Goal: Task Accomplishment & Management: Complete application form

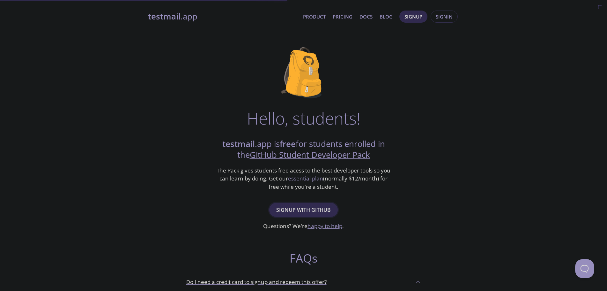
click at [318, 207] on span "Signup with GitHub" at bounding box center [303, 209] width 55 height 9
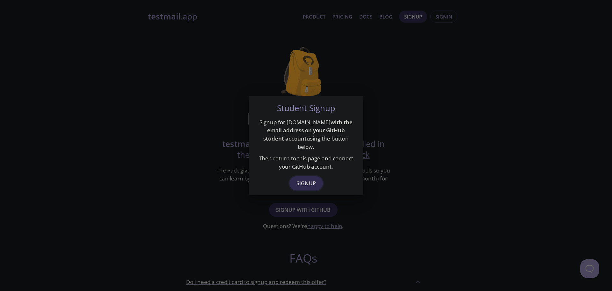
click at [304, 181] on span "Signup" at bounding box center [306, 183] width 19 height 9
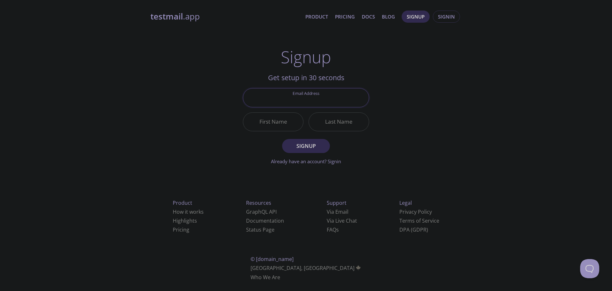
click at [335, 102] on input "Email Address" at bounding box center [306, 97] width 126 height 18
click at [419, 109] on div "testmail .app Product Pricing Docs Blog Signup Signin Signup Get setup in 30 se…" at bounding box center [306, 152] width 327 height 293
click at [338, 101] on input "Email Address" at bounding box center [306, 97] width 126 height 18
type input "[EMAIL_ADDRESS][DOMAIN_NAME]"
click at [275, 125] on input "First Name" at bounding box center [273, 122] width 60 height 18
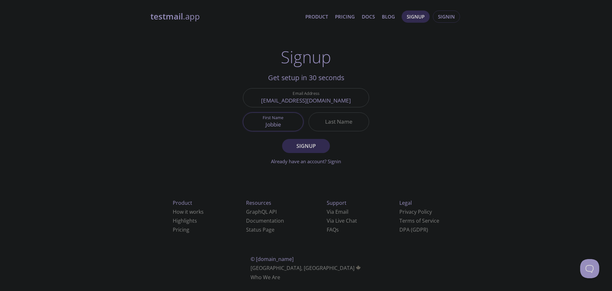
type input "Jobbie"
type input "coolbie"
click at [315, 146] on span "Signup" at bounding box center [306, 145] width 34 height 9
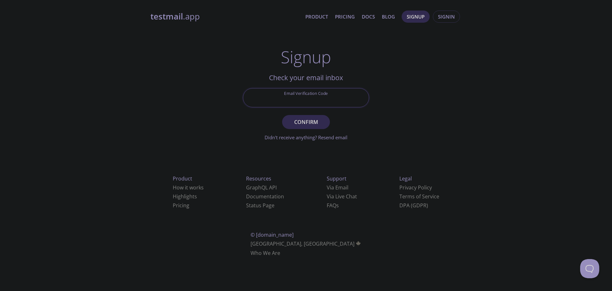
click at [301, 101] on input "Email Verification Code" at bounding box center [306, 97] width 126 height 18
paste input "3V6N4BP"
type input "3V6N4BP"
click at [317, 121] on span "Confirm" at bounding box center [306, 121] width 34 height 9
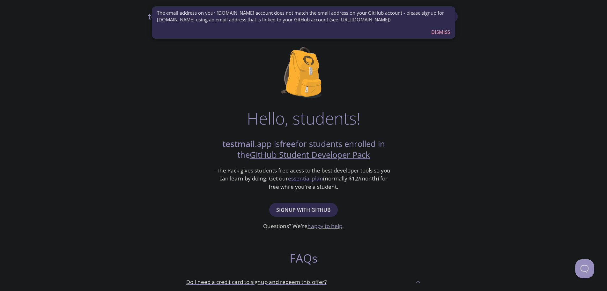
click at [443, 32] on span "Dismiss" at bounding box center [440, 32] width 19 height 8
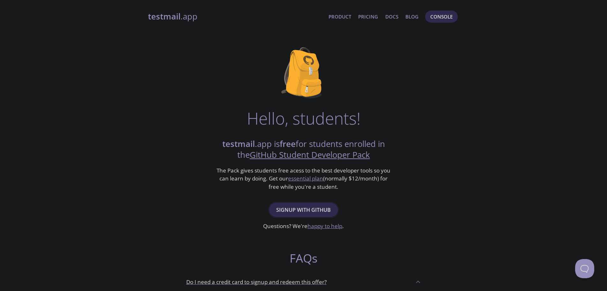
click at [322, 210] on span "Signup with GitHub" at bounding box center [303, 209] width 55 height 9
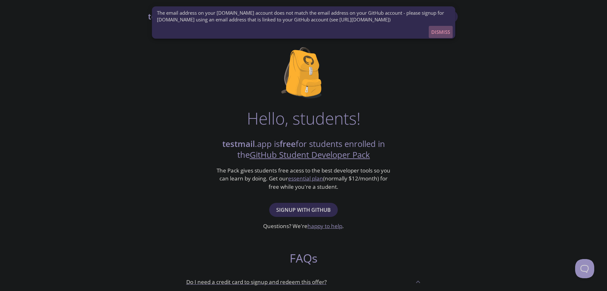
click at [436, 31] on span "Dismiss" at bounding box center [440, 32] width 19 height 8
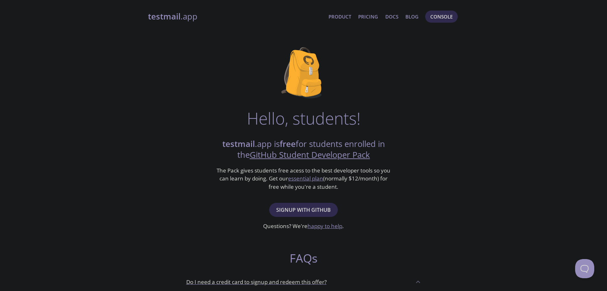
click at [143, 17] on div "testmail .app Product Pricing Docs Blog Console Hello, students! testmail .app …" at bounding box center [303, 283] width 327 height 554
click at [159, 17] on strong "testmail" at bounding box center [164, 16] width 33 height 11
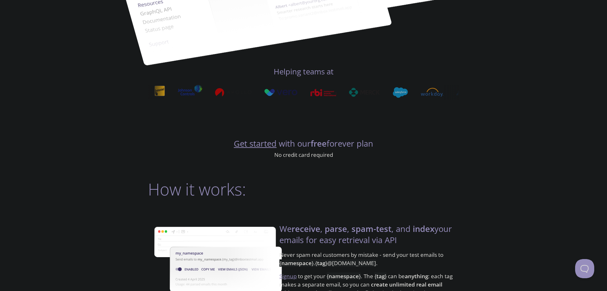
scroll to position [596, 0]
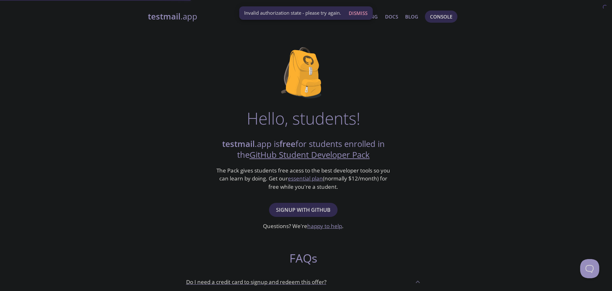
drag, startPoint x: 346, startPoint y: 145, endPoint x: 372, endPoint y: 141, distance: 26.4
drag, startPoint x: 408, startPoint y: 156, endPoint x: 411, endPoint y: 154, distance: 3.7
drag, startPoint x: 442, startPoint y: 148, endPoint x: 446, endPoint y: 149, distance: 3.8
drag, startPoint x: 446, startPoint y: 149, endPoint x: 482, endPoint y: 46, distance: 108.7
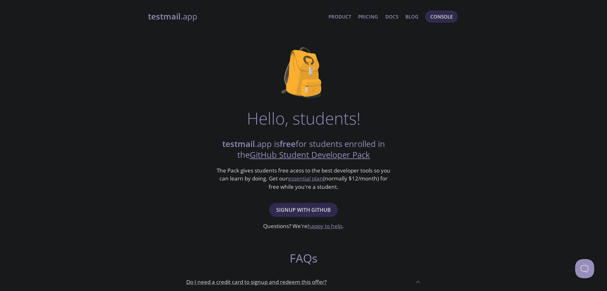
click at [473, 15] on div "testmail .app Product Pricing Docs Blog Console Hello, students! testmail .app …" at bounding box center [303, 283] width 607 height 554
click at [495, 17] on div "testmail .app Product Pricing Docs Blog Console Hello, students! testmail .app …" at bounding box center [303, 283] width 607 height 554
drag, startPoint x: 522, startPoint y: 16, endPoint x: 531, endPoint y: 17, distance: 9.0
click at [523, 16] on div "testmail .app Product Pricing Docs Blog Console Hello, students! testmail .app …" at bounding box center [303, 283] width 607 height 554
click at [532, 17] on div "testmail .app Product Pricing Docs Blog Console Hello, students! testmail .app …" at bounding box center [303, 283] width 607 height 554
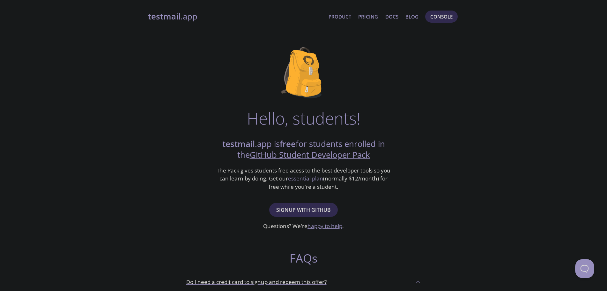
drag, startPoint x: 544, startPoint y: 17, endPoint x: 563, endPoint y: 0, distance: 24.8
click at [545, 17] on div "testmail .app Product Pricing Docs Blog Console Hello, students! testmail .app …" at bounding box center [303, 283] width 607 height 554
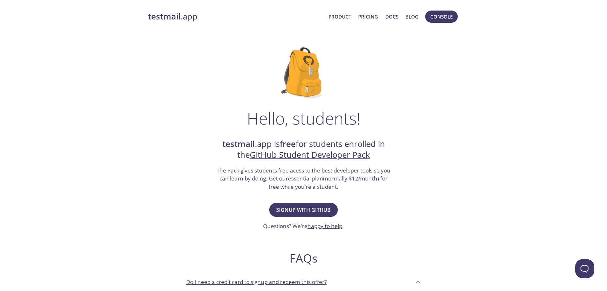
click at [434, 51] on div "Hello, students! testmail .app is free for students enrolled in the GitHub Stud…" at bounding box center [303, 231] width 311 height 389
click at [317, 16] on link "testmail .app" at bounding box center [236, 16] width 176 height 11
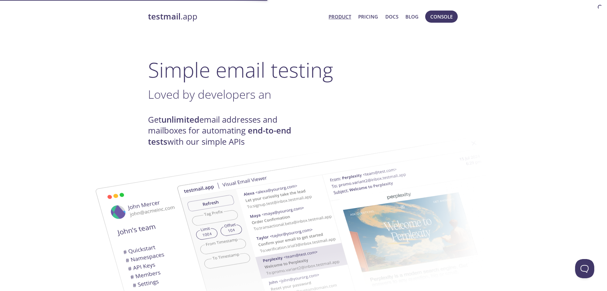
click at [181, 19] on link "testmail .app" at bounding box center [236, 16] width 176 height 11
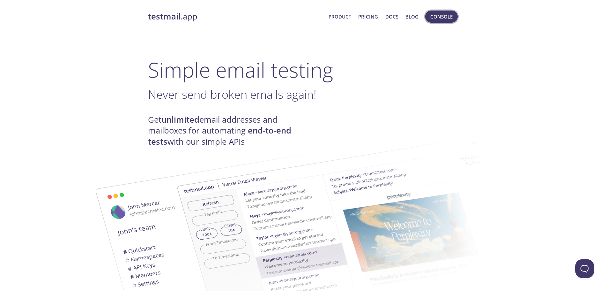
click at [441, 15] on span "Console" at bounding box center [441, 16] width 22 height 8
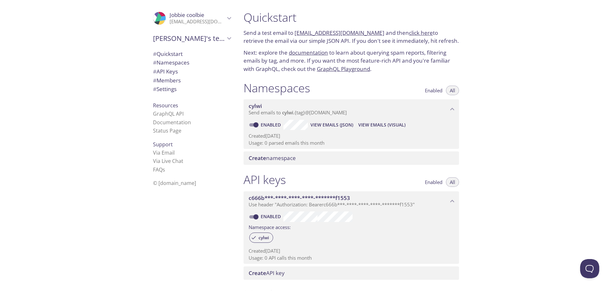
click at [226, 20] on icon "Jobbie coolbie" at bounding box center [229, 18] width 8 height 8
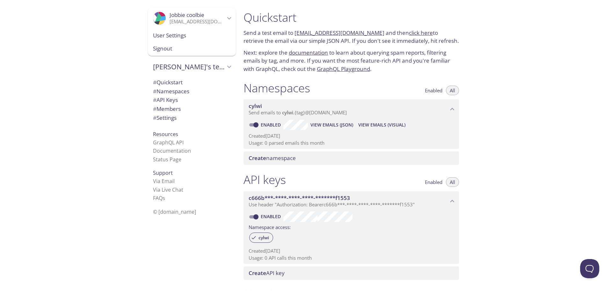
click at [193, 51] on span "Signout" at bounding box center [192, 48] width 78 height 8
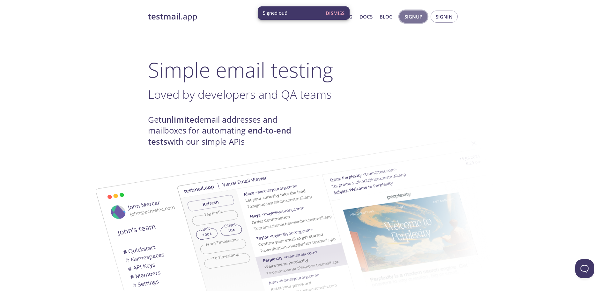
click at [414, 19] on span "Signup" at bounding box center [413, 16] width 18 height 8
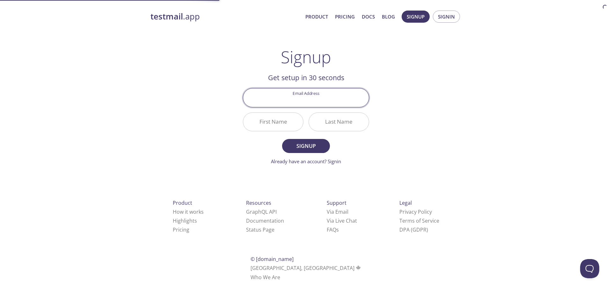
click at [313, 93] on input "Email Address" at bounding box center [306, 97] width 126 height 18
type input "[EMAIL_ADDRESS][DOMAIN_NAME]"
click at [284, 117] on input "First Name" at bounding box center [273, 122] width 60 height 18
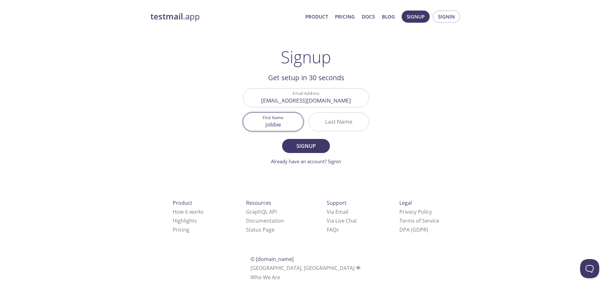
type input "Jobbie"
type input "coolbie"
click at [298, 140] on button "Signup" at bounding box center [306, 146] width 48 height 14
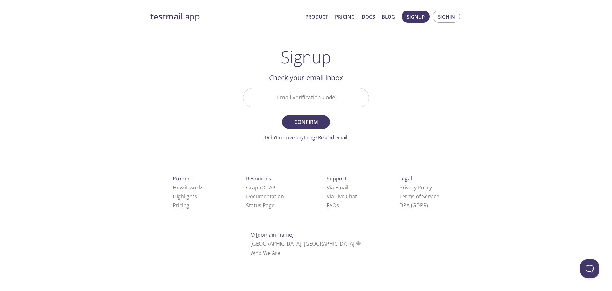
click at [340, 137] on link "Didn't receive anything? Resend email" at bounding box center [306, 137] width 83 height 6
click at [339, 100] on input "Email Verification Code" at bounding box center [306, 97] width 126 height 18
paste input "E52BMHD"
type input "E52BMHD"
click at [315, 122] on span "Confirm" at bounding box center [306, 121] width 34 height 9
